Goal: Transaction & Acquisition: Purchase product/service

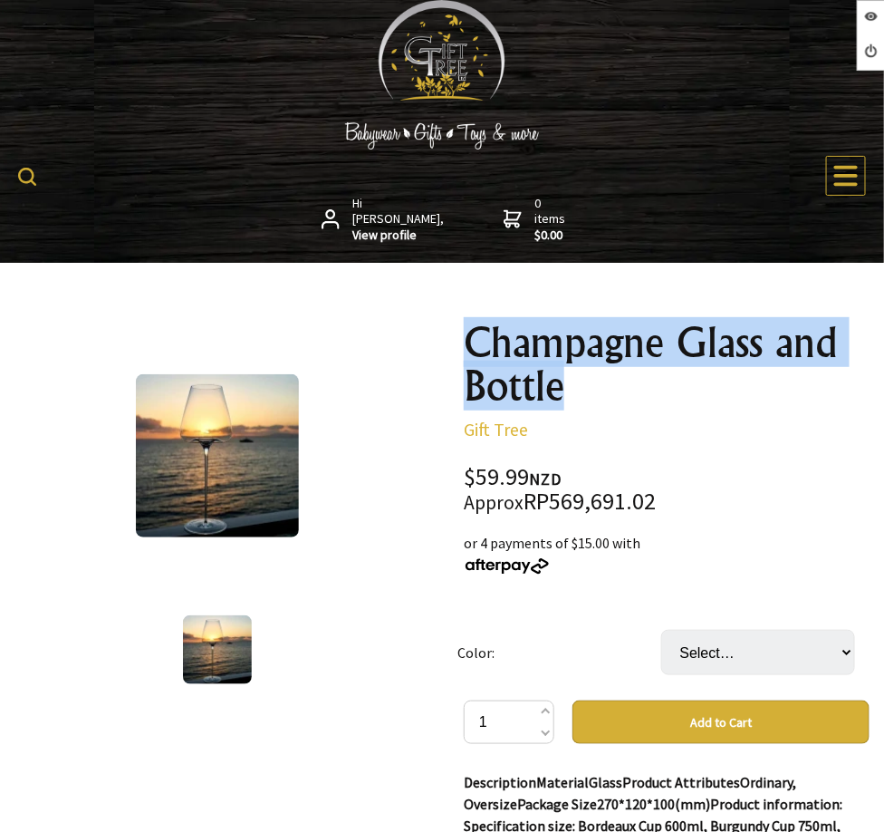
click at [522, 383] on h1 "Champagne Glass and Bottle" at bounding box center [667, 364] width 406 height 87
